Goal: Information Seeking & Learning: Learn about a topic

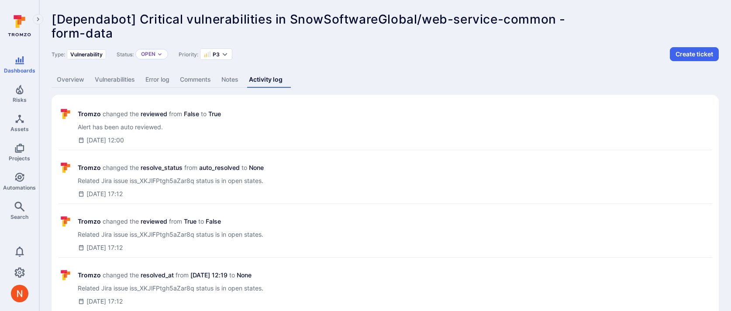
click at [118, 86] on link "Vulnerabilities" at bounding box center [115, 80] width 51 height 16
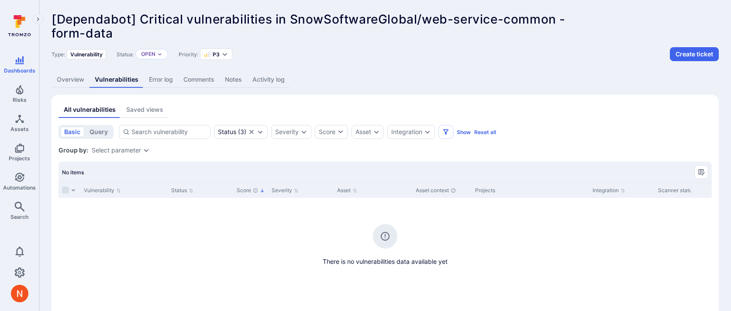
click at [262, 73] on link "Activity log" at bounding box center [268, 80] width 43 height 16
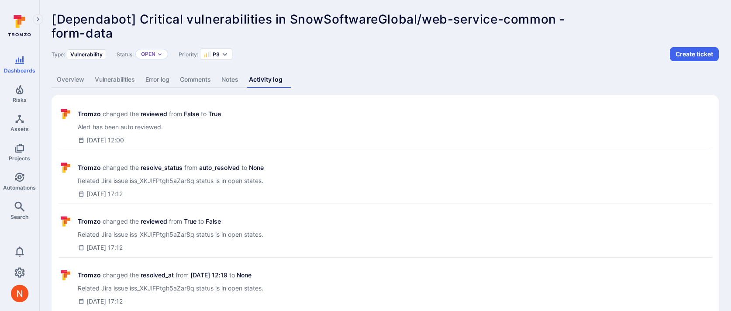
click at [62, 77] on link "Overview" at bounding box center [71, 80] width 38 height 16
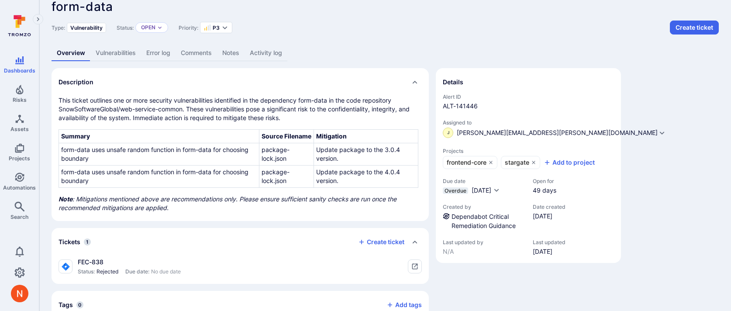
scroll to position [7, 0]
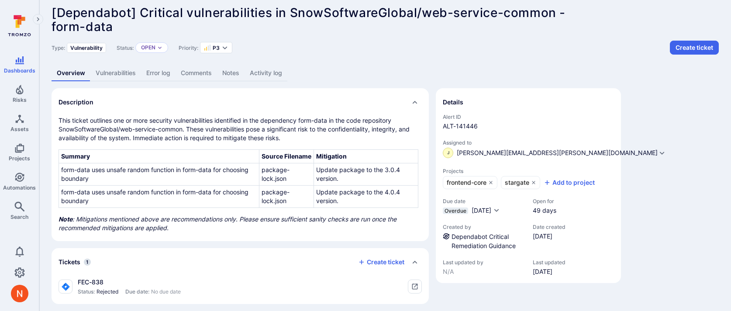
click at [260, 70] on link "Activity log" at bounding box center [266, 73] width 43 height 16
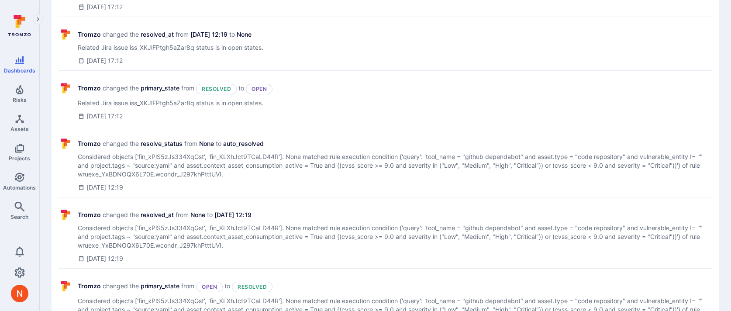
scroll to position [242, 0]
